Goal: Information Seeking & Learning: Learn about a topic

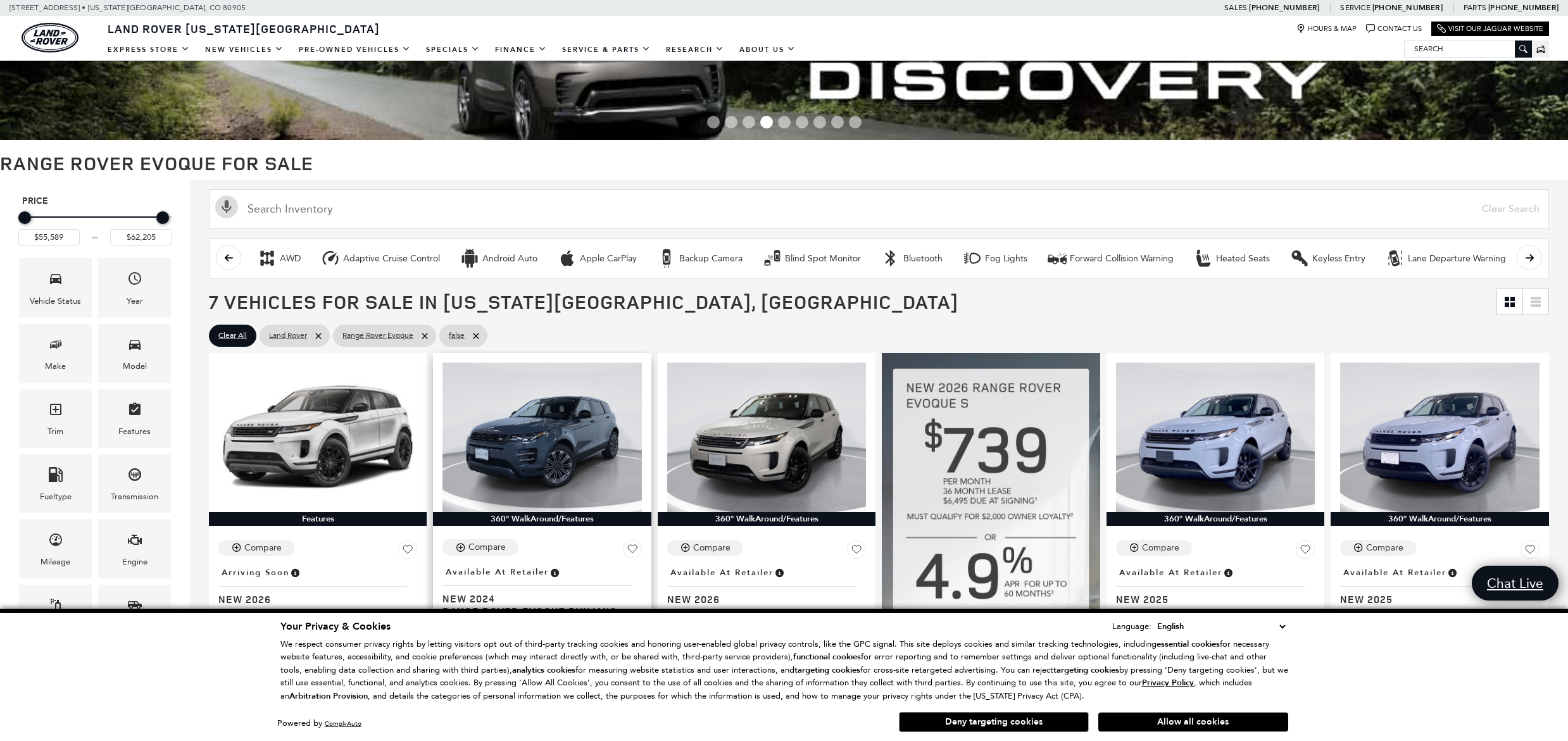
scroll to position [90, 0]
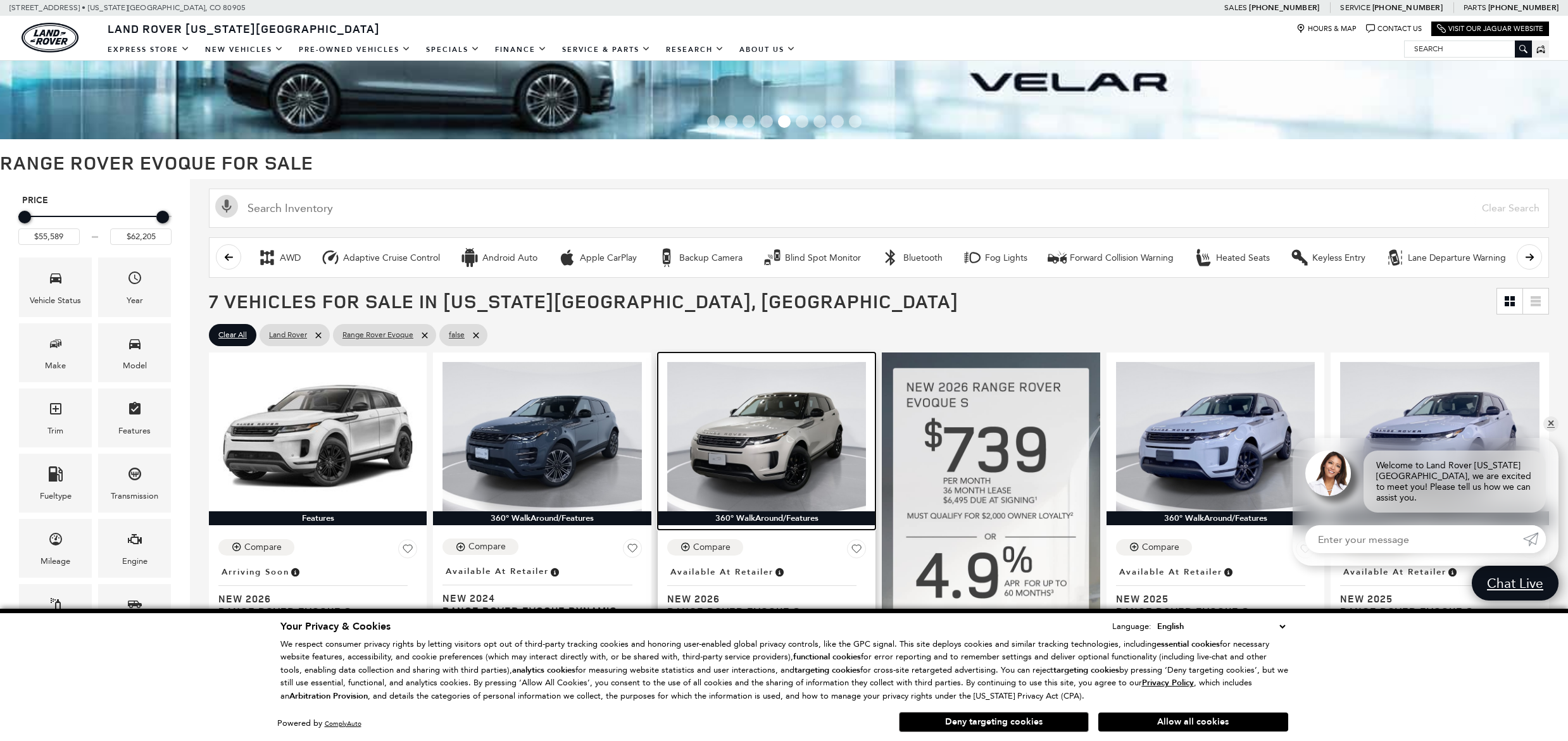
click at [725, 458] on img at bounding box center [766, 436] width 199 height 149
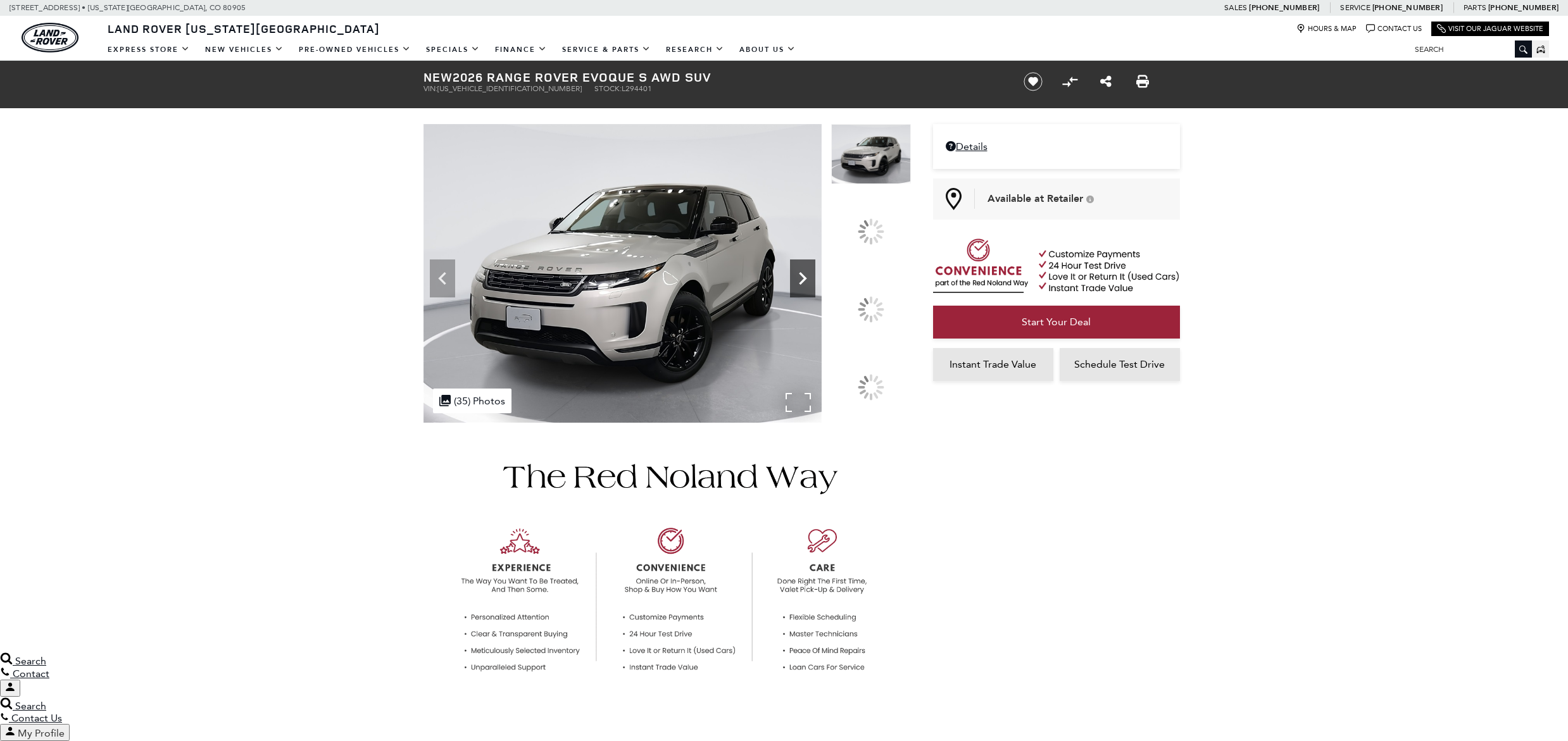
click at [815, 291] on icon at bounding box center [802, 278] width 25 height 25
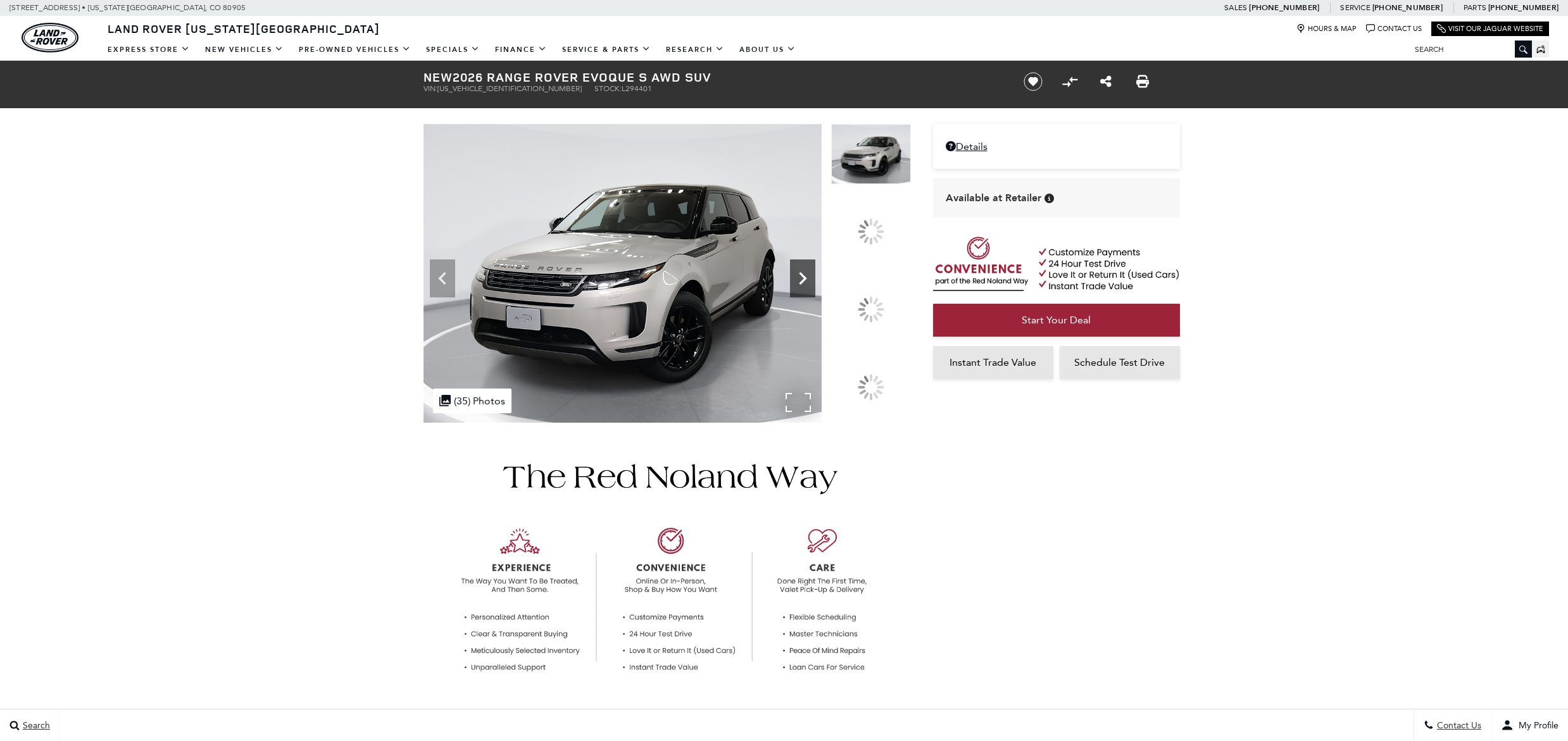
click at [815, 291] on icon at bounding box center [802, 278] width 25 height 25
click at [876, 304] on div at bounding box center [871, 309] width 36 height 36
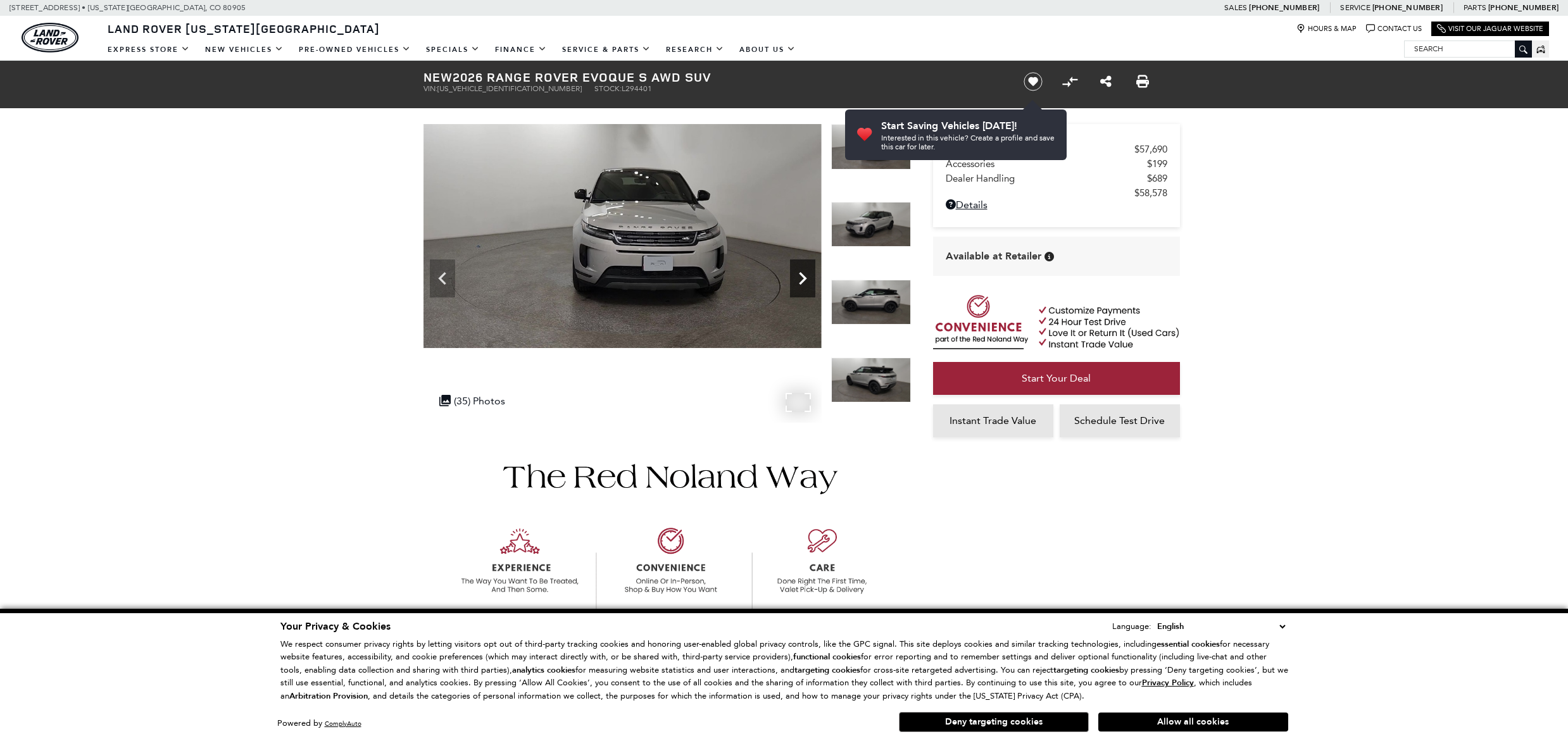
click at [801, 278] on icon "Next" at bounding box center [802, 278] width 25 height 25
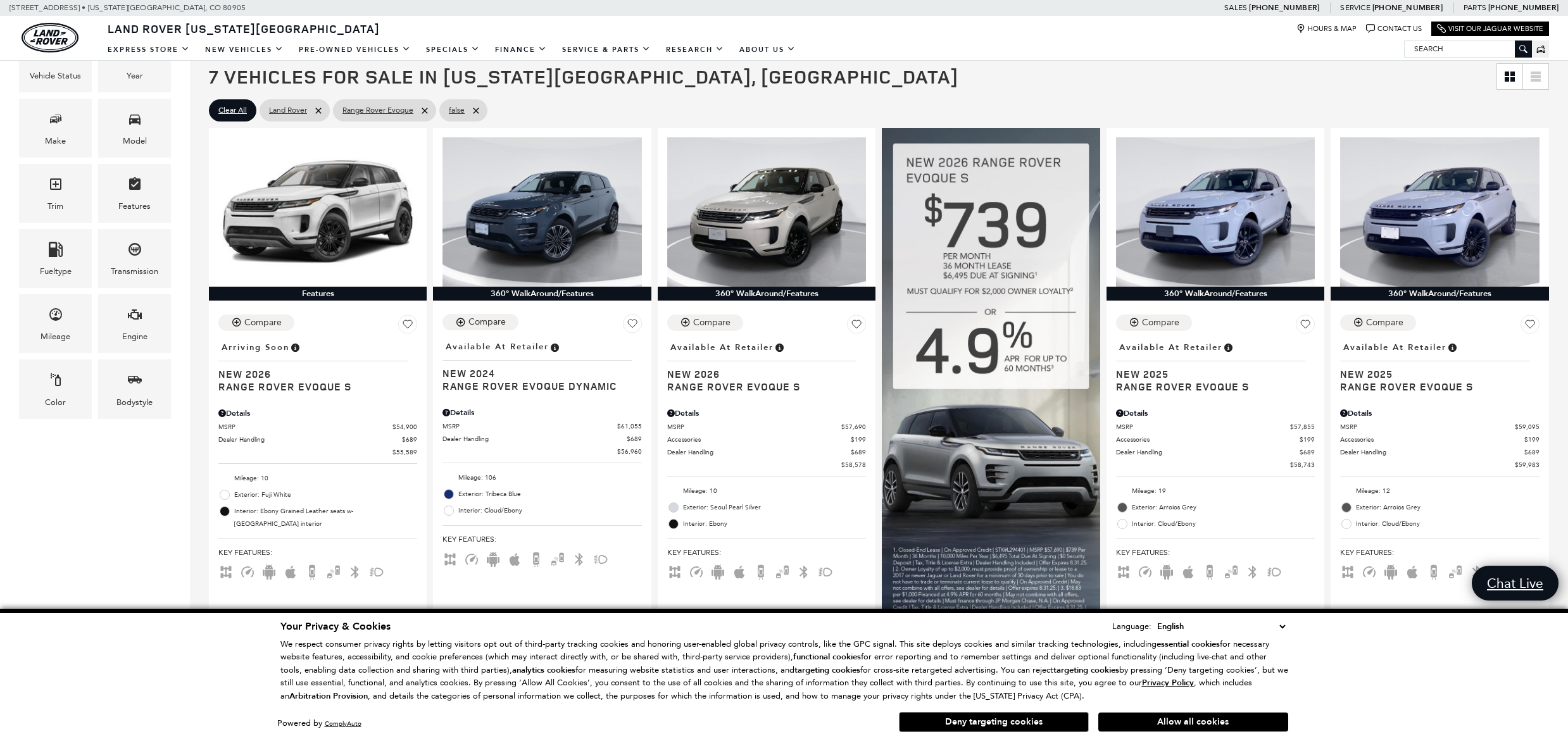
scroll to position [385, 0]
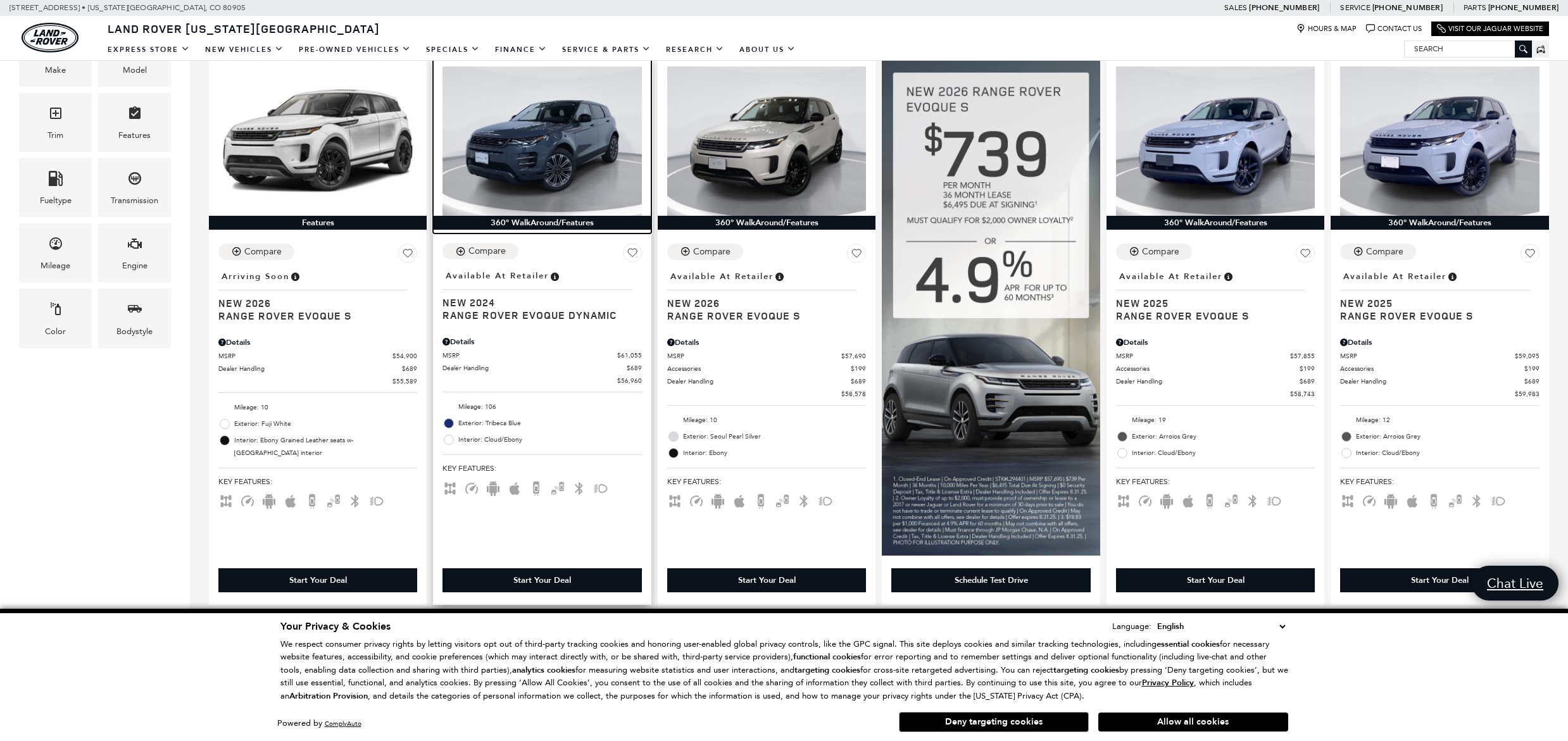
click at [556, 143] on img at bounding box center [542, 140] width 199 height 148
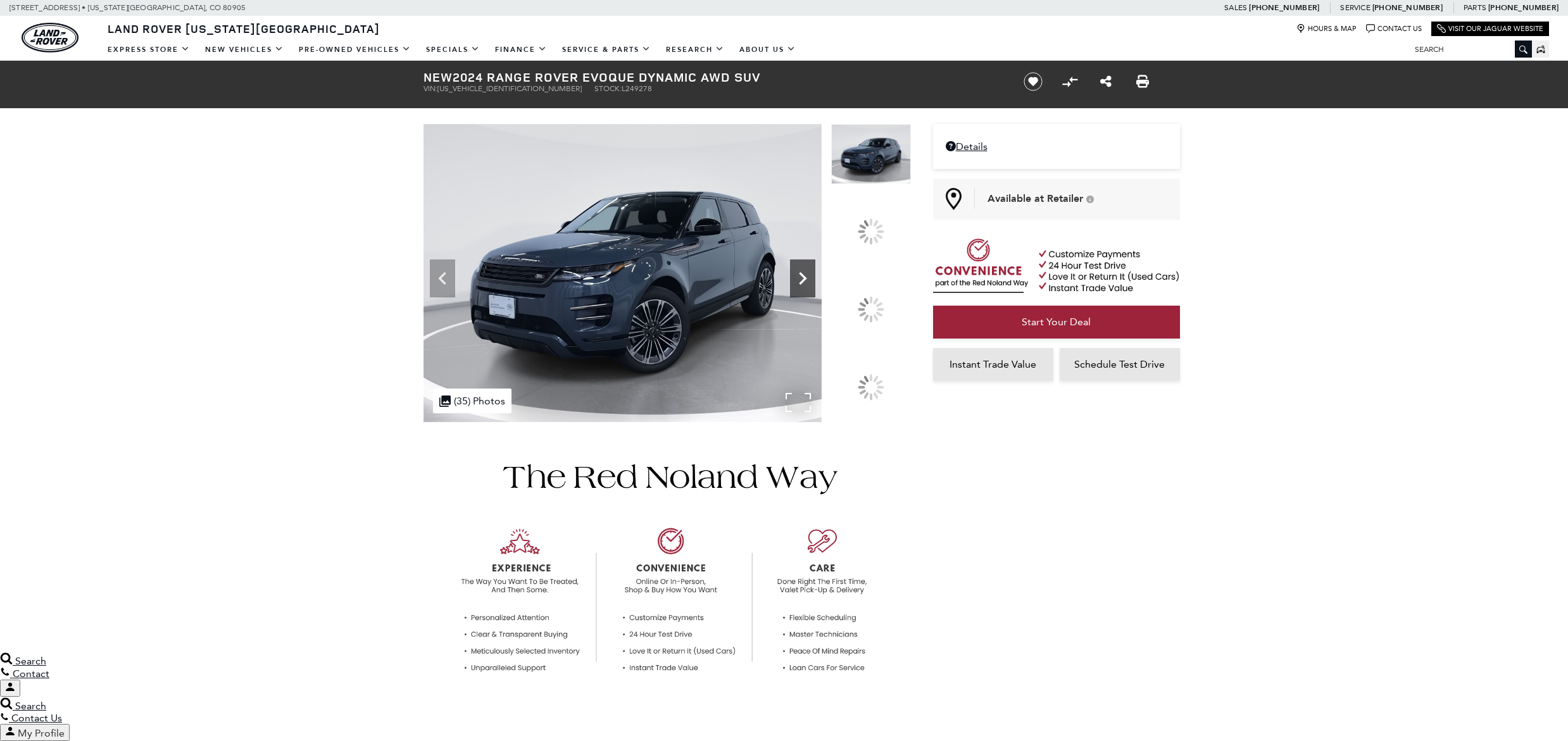
click at [815, 291] on icon at bounding box center [802, 278] width 25 height 25
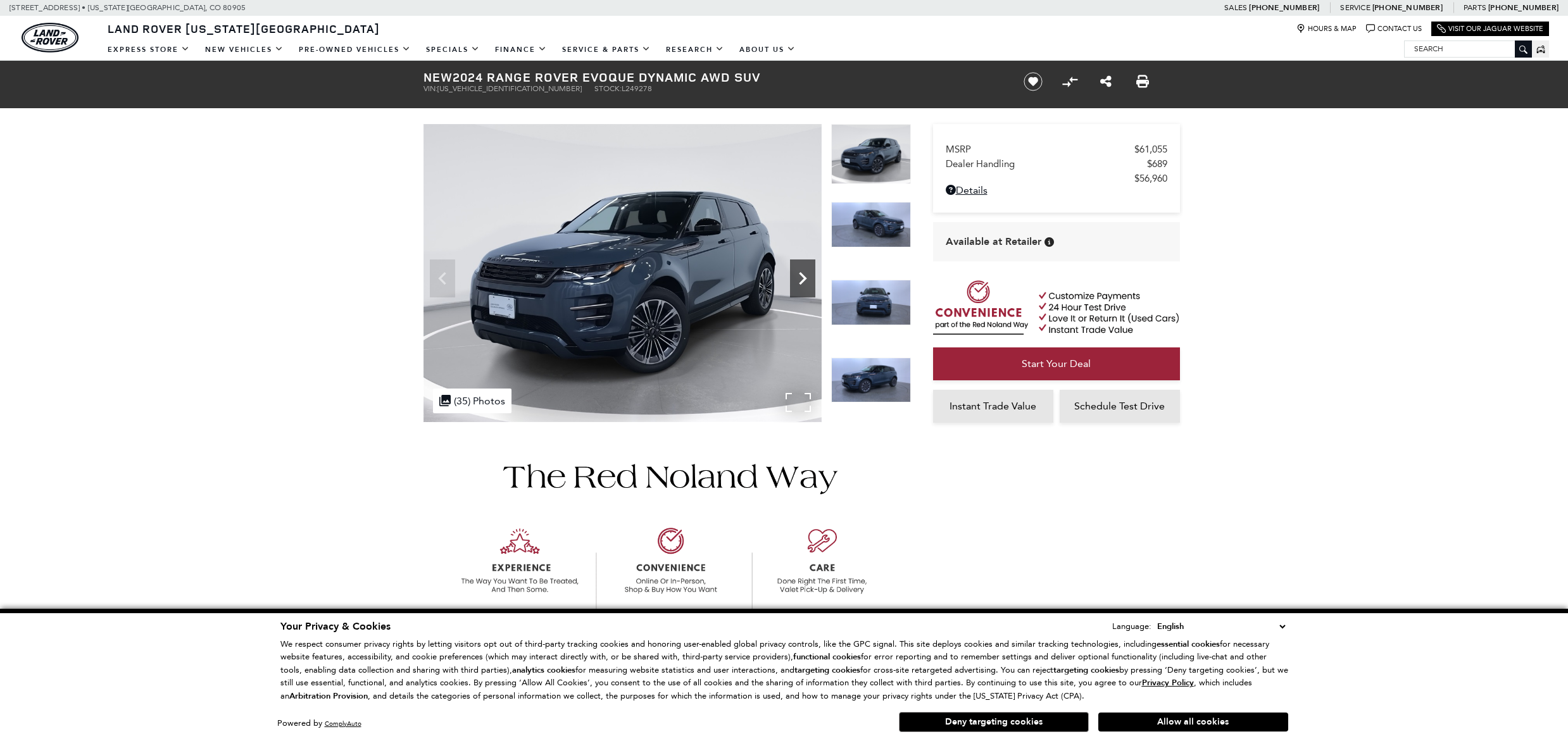
click at [805, 282] on icon "Next" at bounding box center [802, 278] width 25 height 25
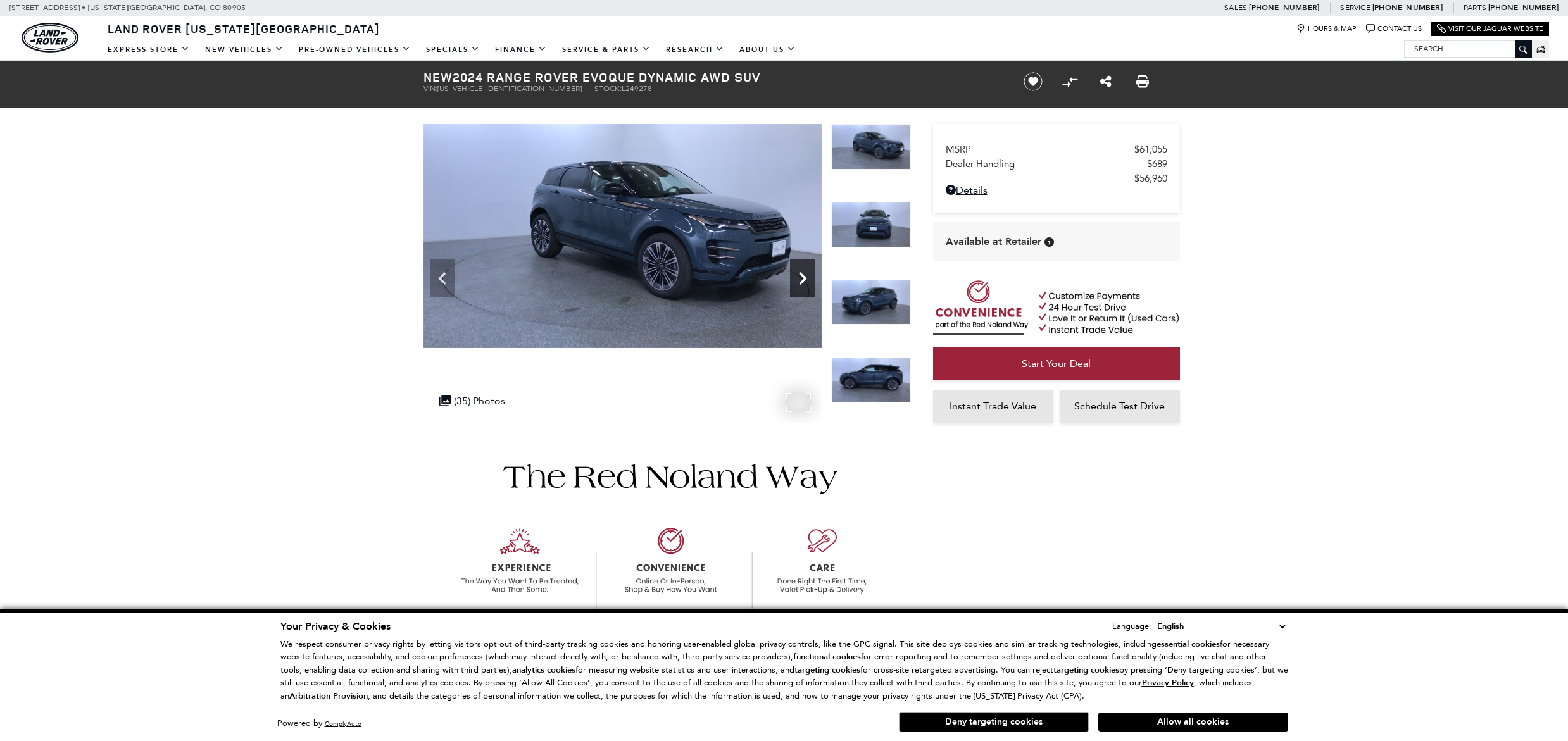
click at [805, 282] on icon "Next" at bounding box center [802, 278] width 25 height 25
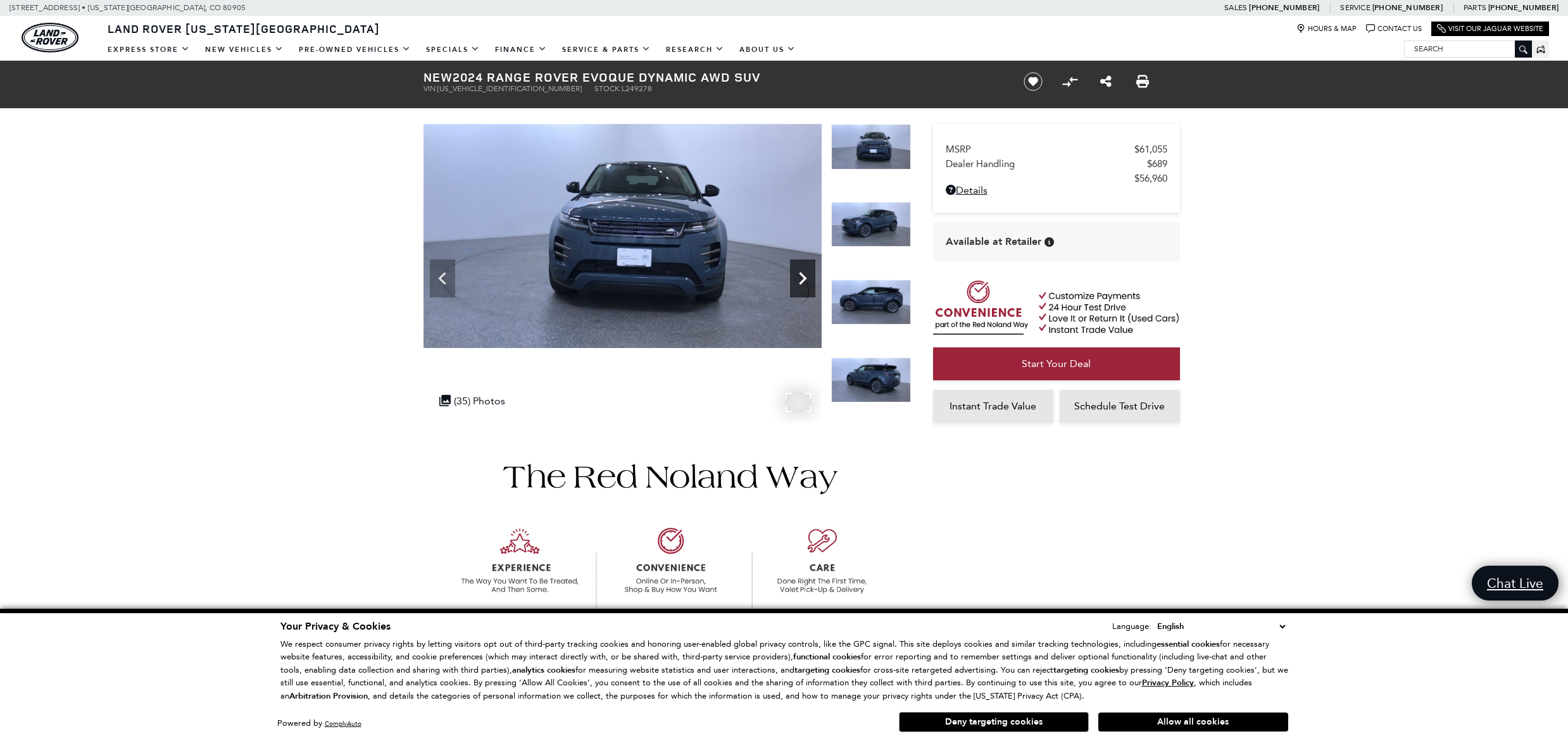
click at [805, 282] on icon "Next" at bounding box center [802, 278] width 25 height 25
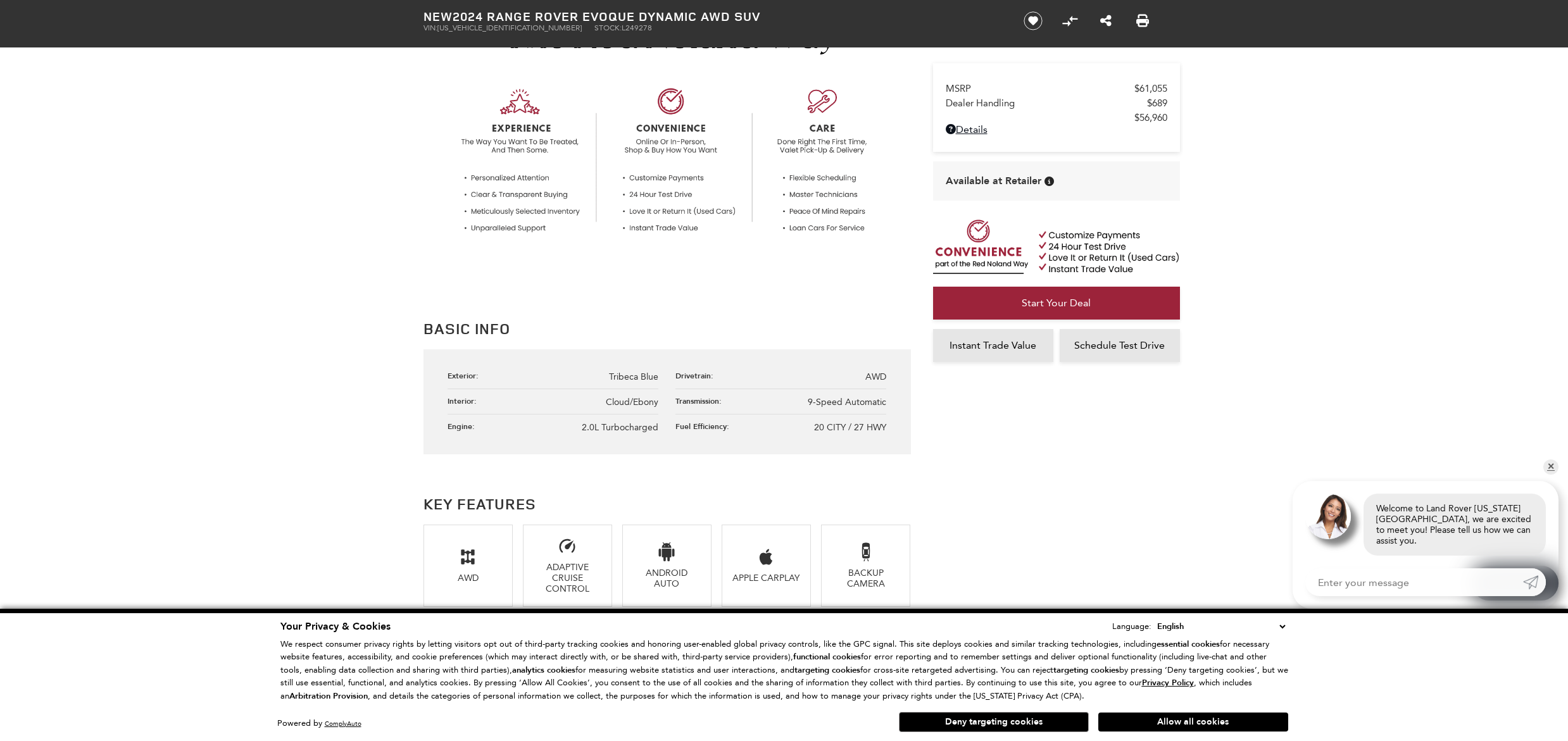
scroll to position [401, 0]
